Goal: Task Accomplishment & Management: Manage account settings

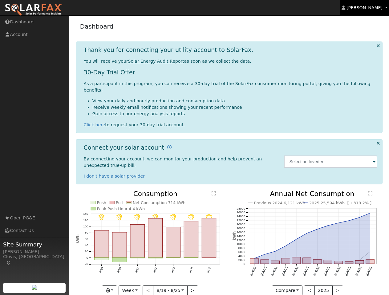
click at [369, 8] on span "[PERSON_NAME]" at bounding box center [364, 7] width 36 height 5
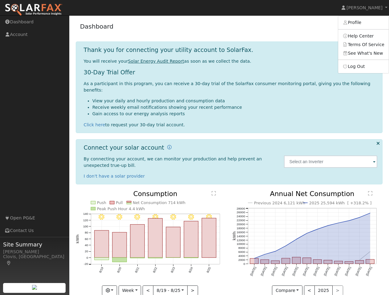
click at [12, 261] on icon at bounding box center [9, 263] width 6 height 4
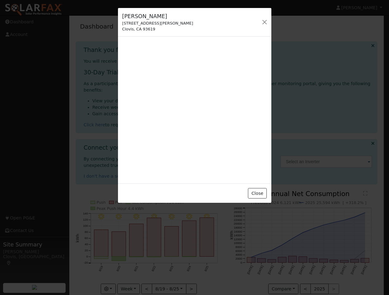
click at [378, 46] on div at bounding box center [194, 147] width 389 height 295
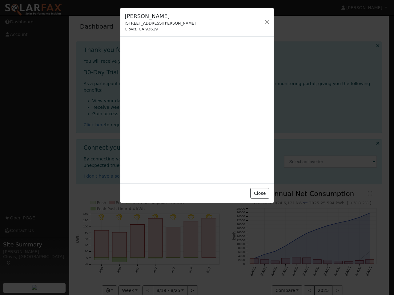
click at [378, 137] on div at bounding box center [197, 147] width 394 height 295
click at [331, 155] on div at bounding box center [197, 147] width 394 height 295
click at [101, 196] on div at bounding box center [197, 147] width 394 height 295
click at [119, 196] on div at bounding box center [197, 147] width 394 height 295
click at [156, 196] on div "Close" at bounding box center [196, 193] width 153 height 19
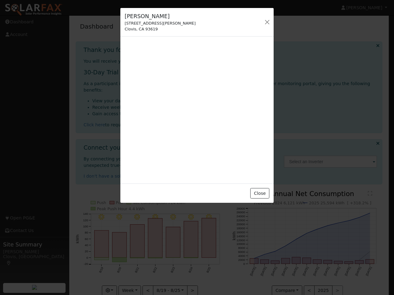
click at [118, 202] on div at bounding box center [197, 147] width 394 height 295
click at [214, 187] on div "Close" at bounding box center [196, 193] width 153 height 19
